Goal: Task Accomplishment & Management: Manage account settings

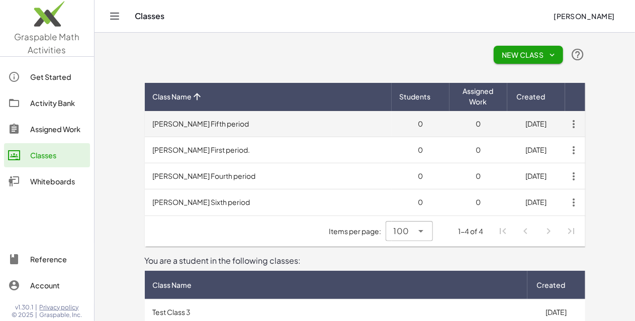
click at [583, 122] on icon "button" at bounding box center [574, 124] width 18 height 18
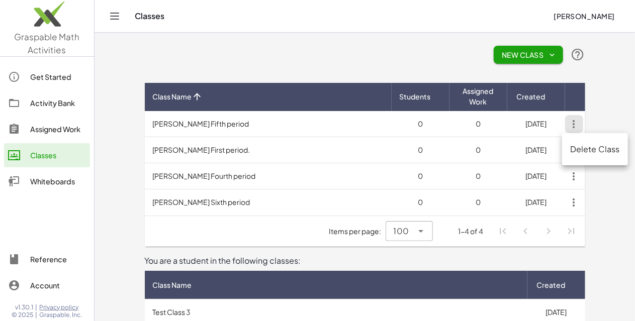
click at [497, 56] on div "New Class" at bounding box center [365, 55] width 440 height 32
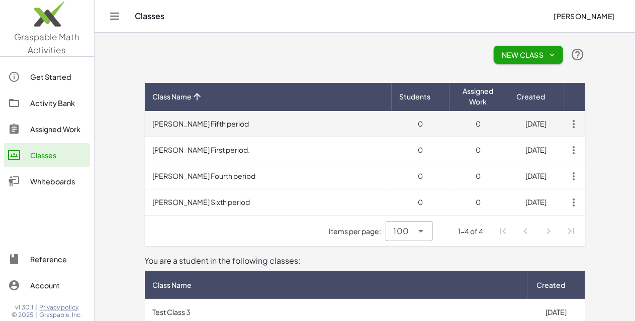
click at [145, 126] on td "[PERSON_NAME] Fifth period" at bounding box center [268, 124] width 247 height 26
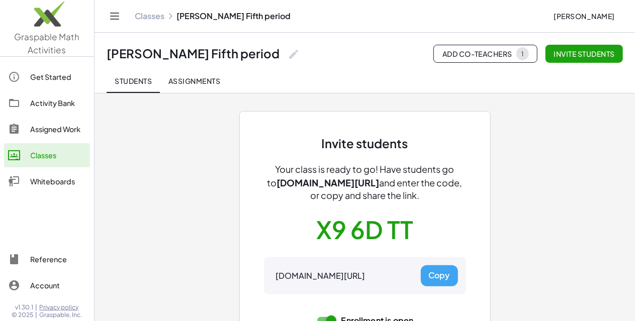
scroll to position [10, 0]
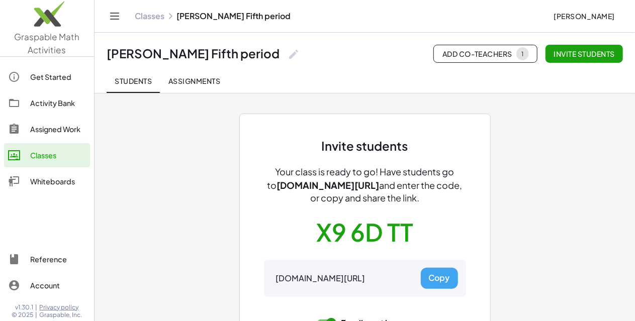
click at [437, 272] on button "Copy" at bounding box center [439, 278] width 37 height 21
click at [57, 150] on div "Classes" at bounding box center [58, 155] width 56 height 12
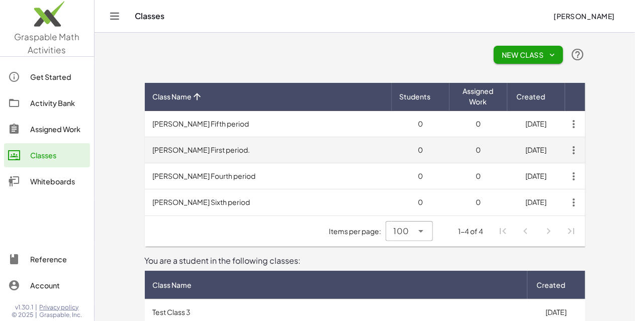
click at [168, 149] on td "[PERSON_NAME] First period." at bounding box center [268, 150] width 247 height 26
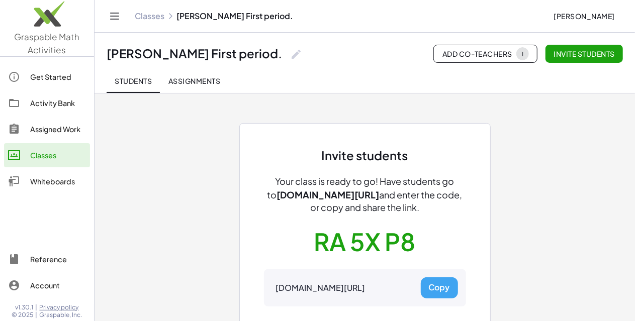
click at [436, 284] on button "Copy" at bounding box center [439, 287] width 37 height 21
click at [57, 154] on div "Classes" at bounding box center [58, 155] width 56 height 12
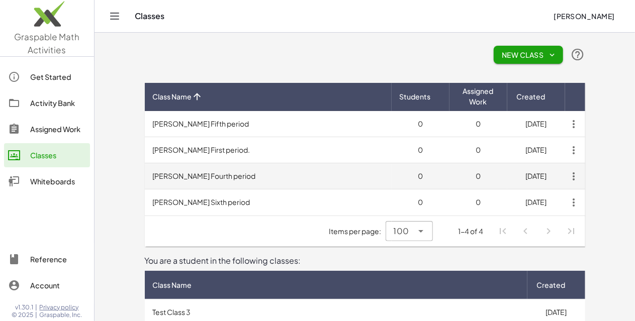
click at [172, 174] on td "[PERSON_NAME] Fourth period" at bounding box center [268, 176] width 247 height 26
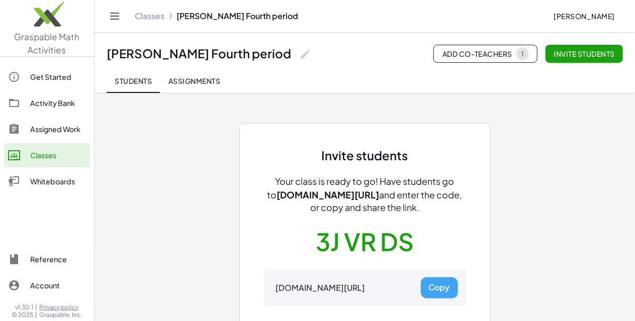
click at [443, 283] on button "Copy" at bounding box center [439, 287] width 37 height 21
click at [45, 154] on div "Classes" at bounding box center [58, 155] width 56 height 12
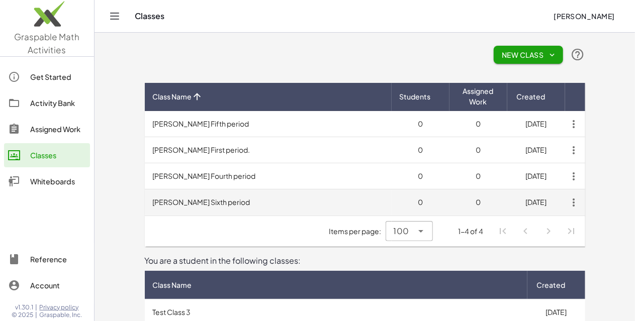
click at [167, 202] on td "[PERSON_NAME] Sixth period" at bounding box center [268, 202] width 247 height 26
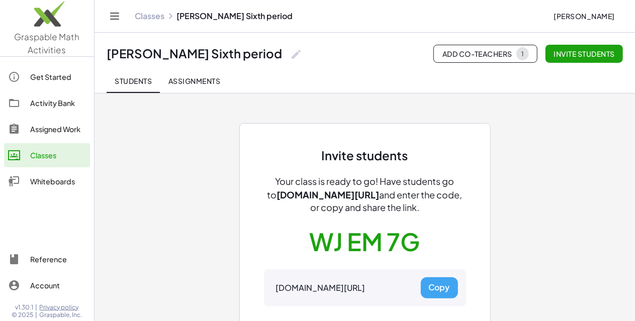
click at [439, 283] on button "Copy" at bounding box center [439, 287] width 37 height 21
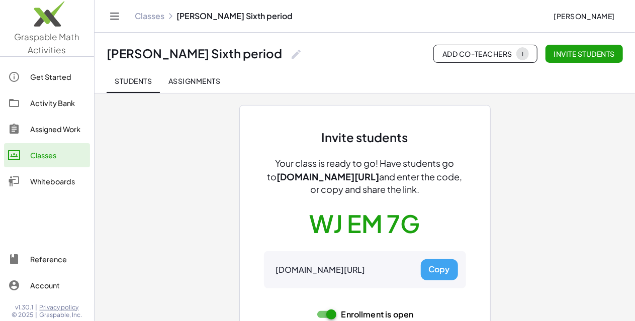
scroll to position [23, 0]
